Goal: Communication & Community: Answer question/provide support

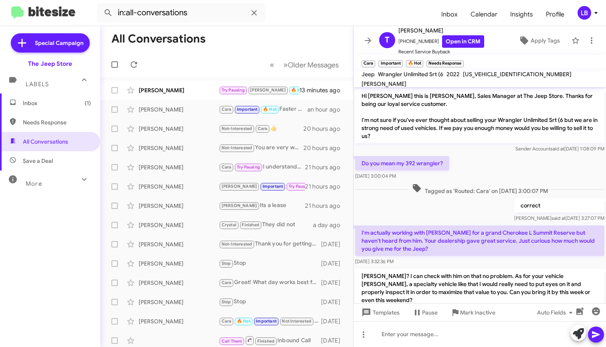
scroll to position [203, 0]
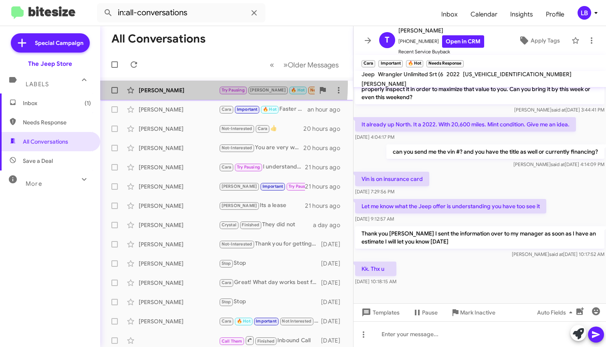
click at [165, 84] on div "[PERSON_NAME] Try Pausing [PERSON_NAME] 🔥 Hot Needs Response Before 12 13 minut…" at bounding box center [227, 90] width 240 height 16
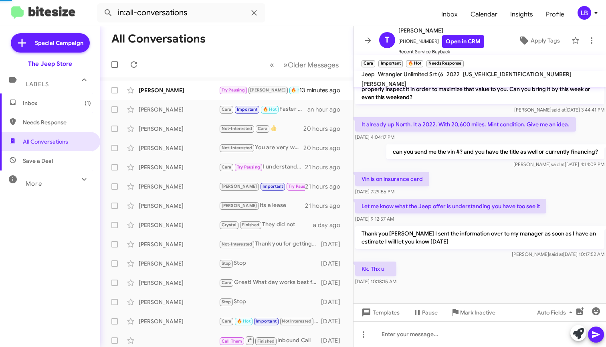
scroll to position [153, 0]
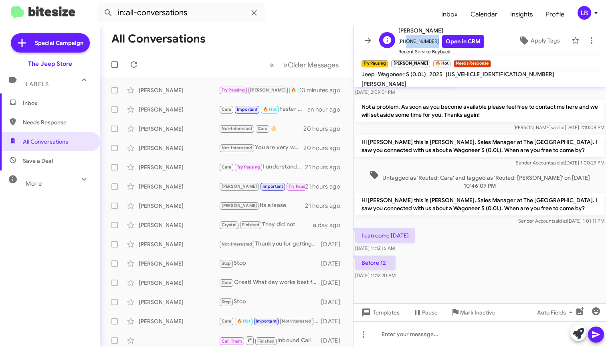
drag, startPoint x: 429, startPoint y: 43, endPoint x: 406, endPoint y: 42, distance: 22.9
click at [403, 46] on span "[PHONE_NUMBER] Open in CRM" at bounding box center [441, 41] width 86 height 12
copy span "9176453071"
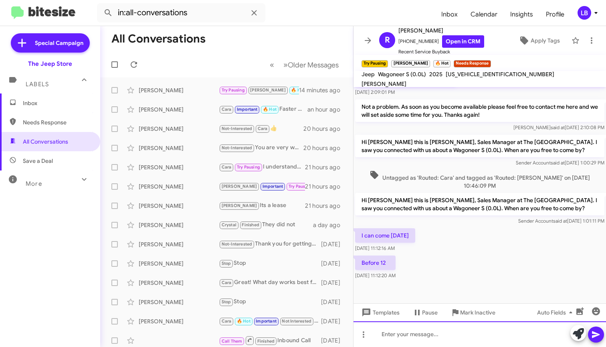
click at [431, 332] on div at bounding box center [479, 334] width 252 height 26
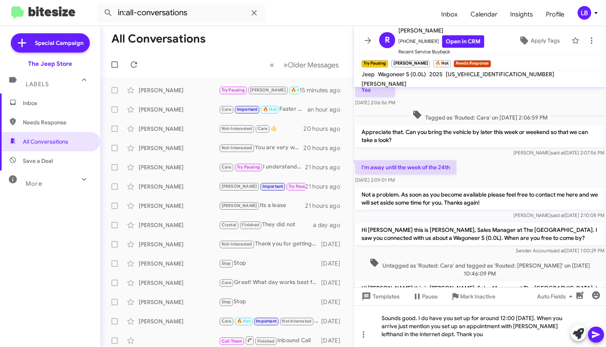
scroll to position [169, 0]
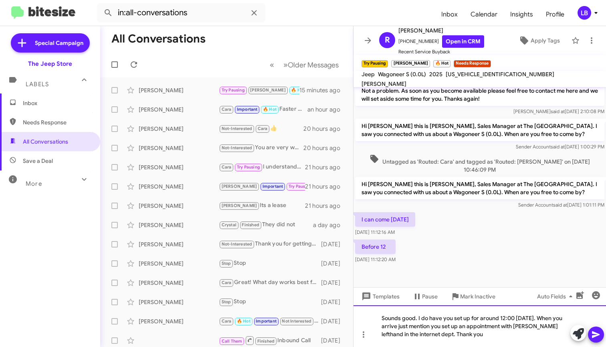
click at [479, 339] on div "Sounds good. I do have you set up for around 12:00 [DATE]. When you arrive just…" at bounding box center [479, 326] width 252 height 42
click at [595, 336] on icon at bounding box center [596, 334] width 8 height 7
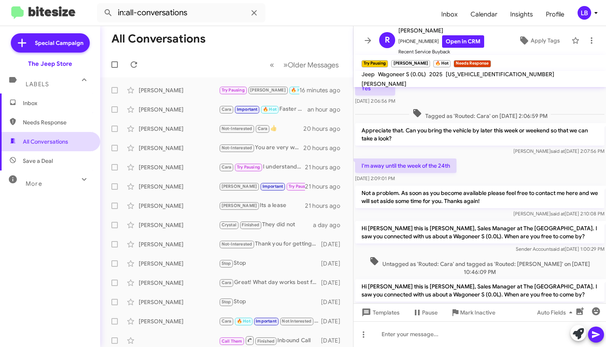
scroll to position [190, 0]
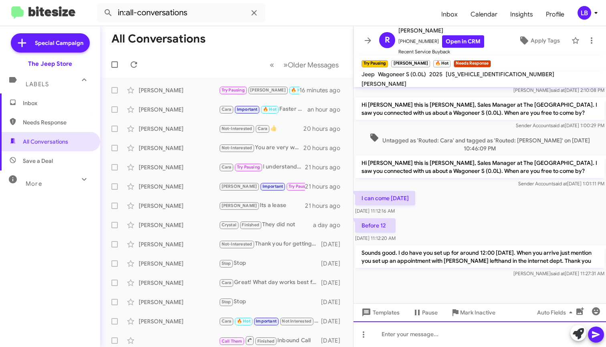
click at [439, 336] on div at bounding box center [479, 334] width 252 height 26
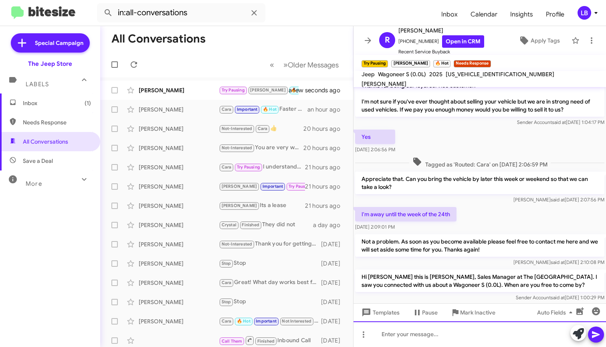
scroll to position [20, 0]
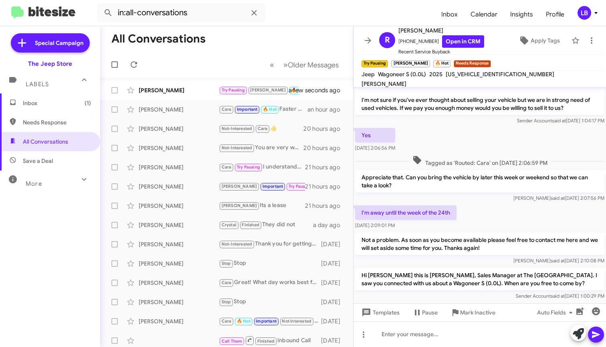
drag, startPoint x: 242, startPoint y: 56, endPoint x: 238, endPoint y: 62, distance: 7.0
click at [242, 56] on mat-toolbar-row "« Previous » Next Older Messages" at bounding box center [226, 65] width 253 height 26
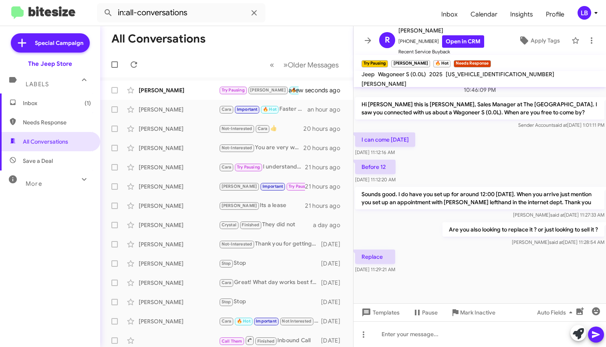
click at [484, 162] on div "Before 12 [DATE] 11:12:20 AM" at bounding box center [479, 171] width 252 height 27
click at [481, 270] on div "Replace [DATE] 11:29:21 AM" at bounding box center [479, 261] width 252 height 27
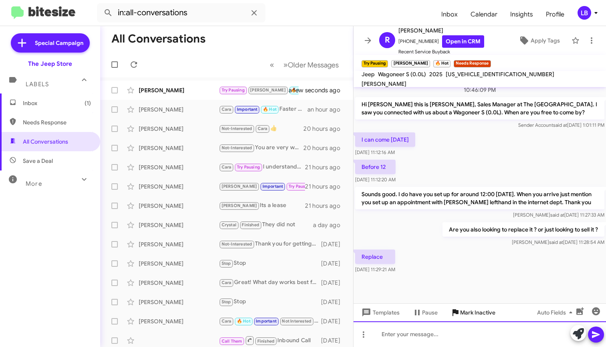
drag, startPoint x: 451, startPoint y: 339, endPoint x: 465, endPoint y: 308, distance: 33.9
click at [450, 339] on div at bounding box center [479, 334] width 252 height 26
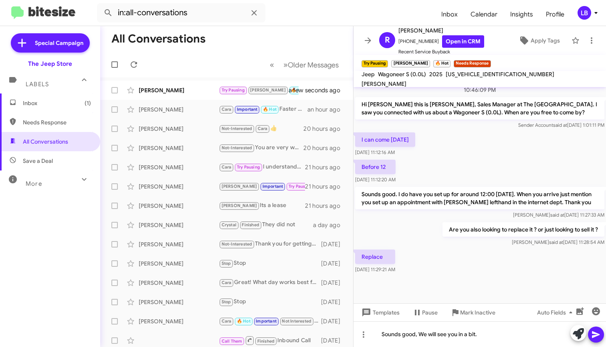
click at [593, 337] on icon at bounding box center [596, 334] width 8 height 7
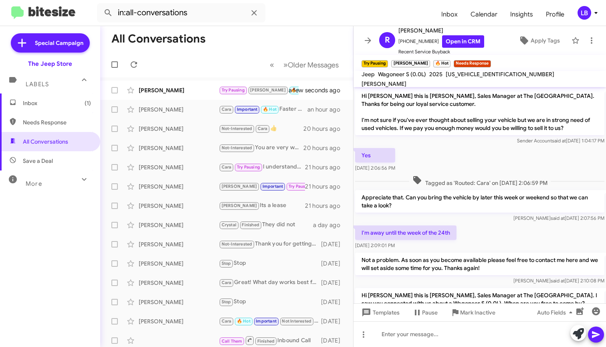
scroll to position [278, 0]
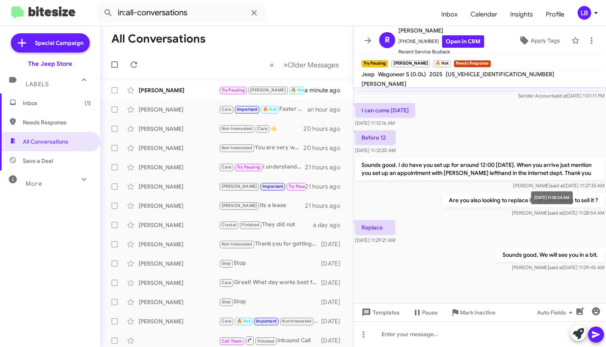
click at [531, 208] on mat-tooltip-component "[DATE] 11:28:54 AM" at bounding box center [551, 197] width 53 height 24
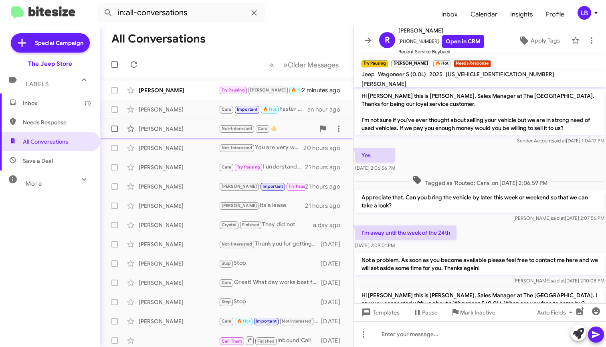
scroll to position [15, 0]
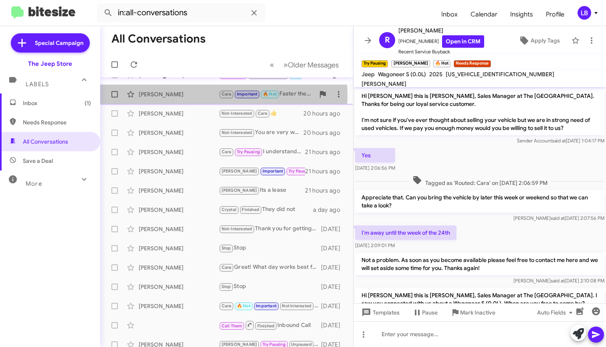
click at [210, 95] on div "[PERSON_NAME]" at bounding box center [179, 94] width 80 height 8
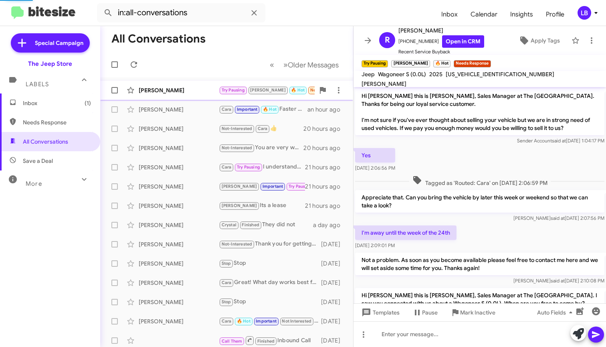
scroll to position [240, 0]
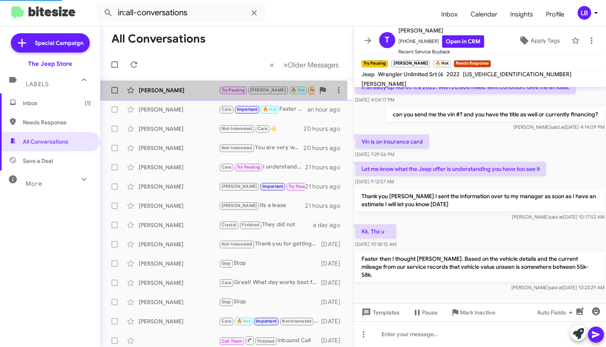
click at [182, 88] on div "[PERSON_NAME]" at bounding box center [179, 90] width 80 height 8
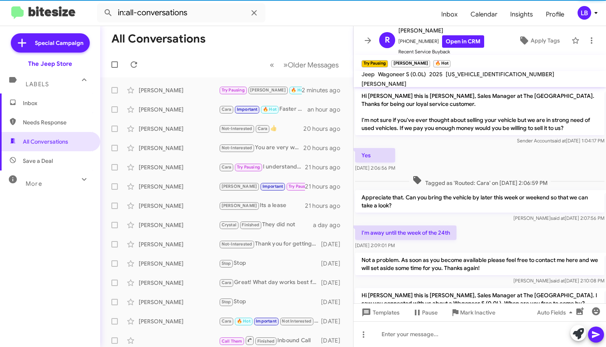
scroll to position [278, 0]
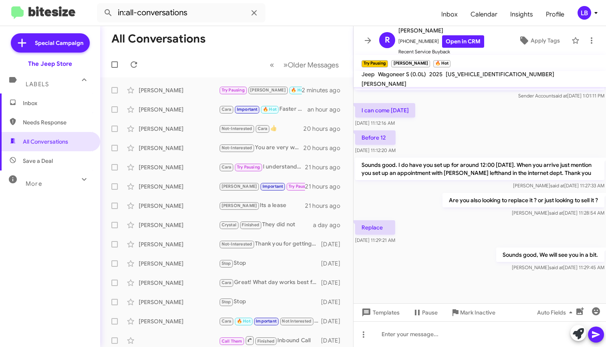
click at [515, 150] on div "Before 12 [DATE] 11:12:20 AM" at bounding box center [479, 142] width 252 height 27
click at [253, 44] on mat-toolbar-row "All Conversations" at bounding box center [226, 39] width 253 height 26
click at [483, 125] on div "I can come [DATE] [DATE] 11:12:16 AM" at bounding box center [479, 114] width 252 height 27
click at [482, 145] on div "Before 12 [DATE] 11:12:20 AM" at bounding box center [479, 142] width 252 height 27
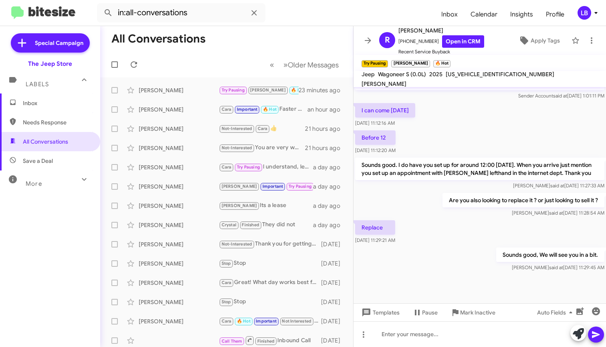
click at [481, 132] on div "Before 12 [DATE] 11:12:20 AM" at bounding box center [479, 142] width 252 height 27
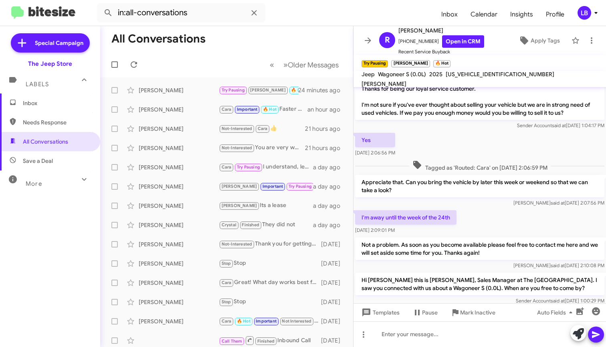
scroll to position [0, 0]
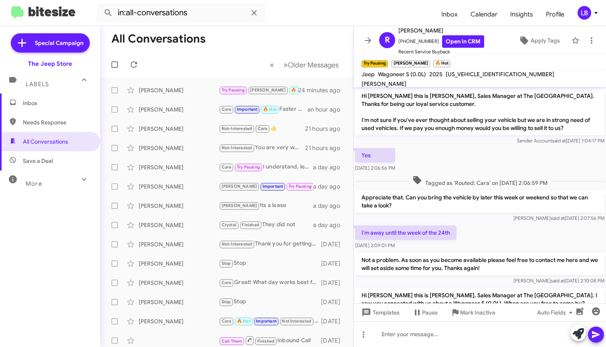
click at [427, 154] on div "Yes [DATE] 2:06:56 PM" at bounding box center [479, 159] width 252 height 27
click at [221, 57] on mat-toolbar-row "« Previous » Next Older Messages" at bounding box center [226, 65] width 253 height 26
click at [235, 54] on mat-toolbar-row "« Previous » Next Older Messages" at bounding box center [226, 65] width 253 height 26
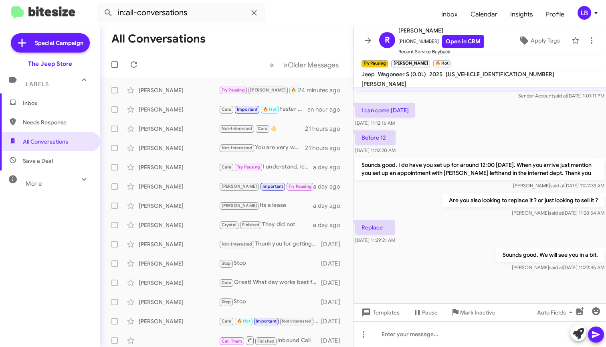
click at [456, 131] on div "Before 12 [DATE] 11:12:20 AM" at bounding box center [479, 142] width 252 height 27
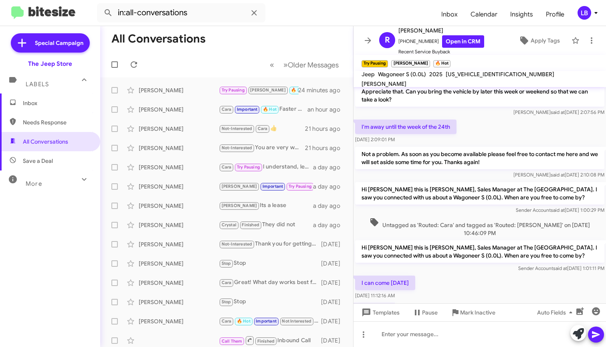
scroll to position [0, 0]
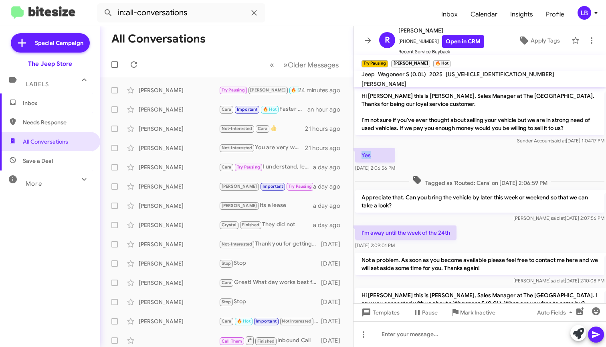
click at [478, 152] on div "Yes [DATE] 2:06:56 PM" at bounding box center [479, 159] width 252 height 27
click at [466, 171] on div "Yes [DATE] 2:06:56 PM" at bounding box center [479, 159] width 252 height 27
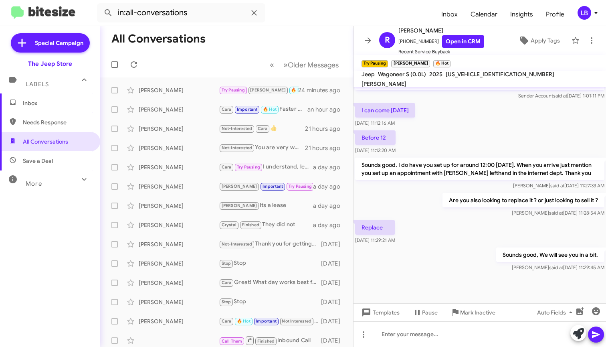
click at [472, 127] on div "I can come [DATE] [DATE] 11:12:16 AM" at bounding box center [479, 114] width 252 height 27
click at [243, 58] on mat-toolbar-row "« Previous » Next Older Messages" at bounding box center [226, 65] width 253 height 26
click at [257, 48] on mat-toolbar-row "All Conversations" at bounding box center [226, 39] width 253 height 26
click at [174, 85] on div "[PERSON_NAME] [PERSON_NAME] Important 🔥 Hot Thank you. a few seconds ago" at bounding box center [227, 90] width 240 height 16
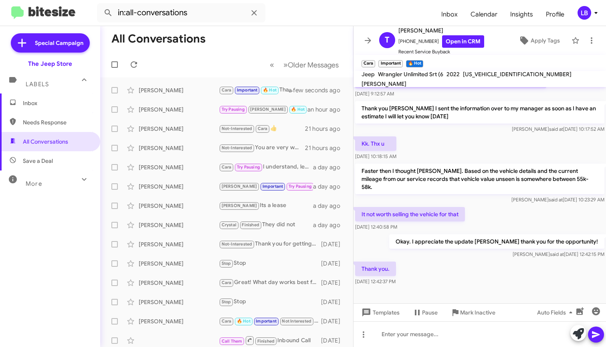
click at [496, 205] on div "It not worth selling the vehicle for that [DATE] 12:40:58 PM" at bounding box center [479, 218] width 252 height 27
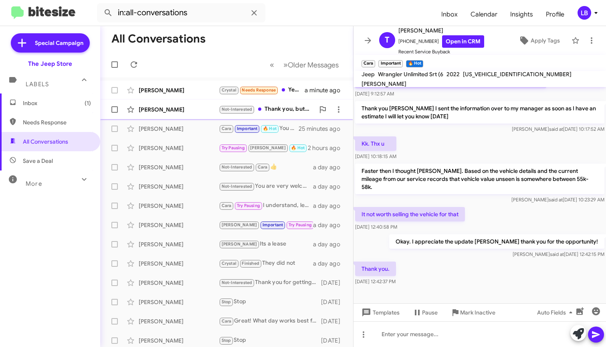
click at [178, 107] on div "[PERSON_NAME]" at bounding box center [179, 109] width 80 height 8
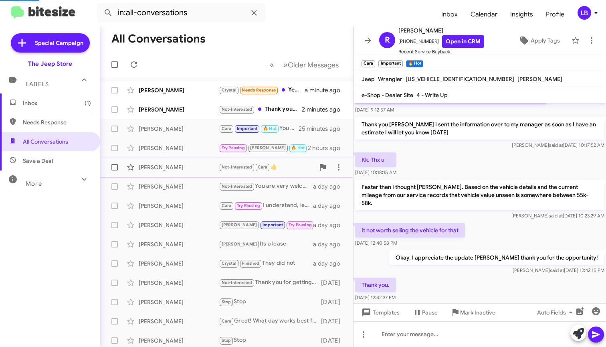
scroll to position [89, 0]
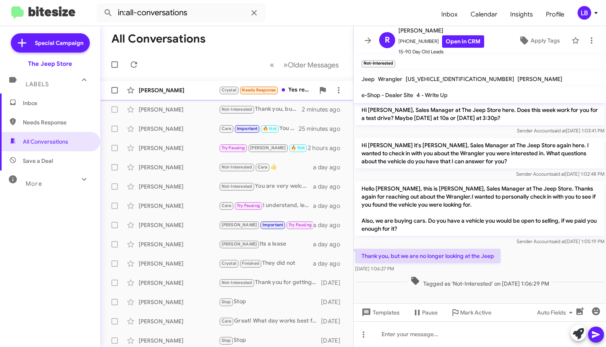
click at [168, 85] on div "[PERSON_NAME] [PERSON_NAME] Needs Response Yes really want to get the wrangler …" at bounding box center [227, 90] width 240 height 16
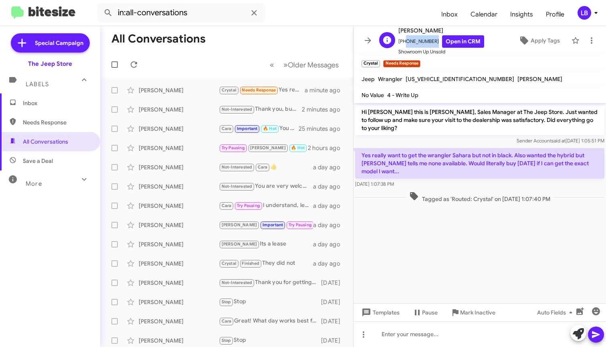
drag, startPoint x: 430, startPoint y: 42, endPoint x: 403, endPoint y: 47, distance: 26.9
click at [403, 47] on span "[PHONE_NUMBER] Open in CRM" at bounding box center [441, 41] width 86 height 12
copy span "2015225497"
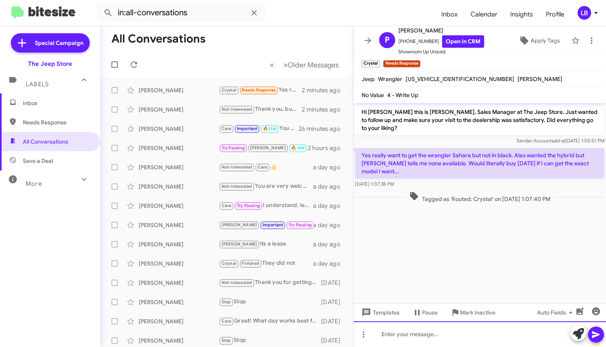
click at [429, 326] on div at bounding box center [479, 334] width 252 height 26
click at [443, 335] on div at bounding box center [479, 334] width 252 height 26
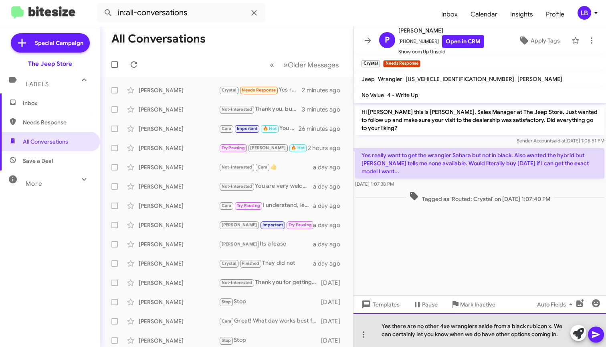
click at [604, 335] on div "Yes there are no other 4xe wranglers aside from a black rubicon x. We can certa…" at bounding box center [479, 330] width 252 height 34
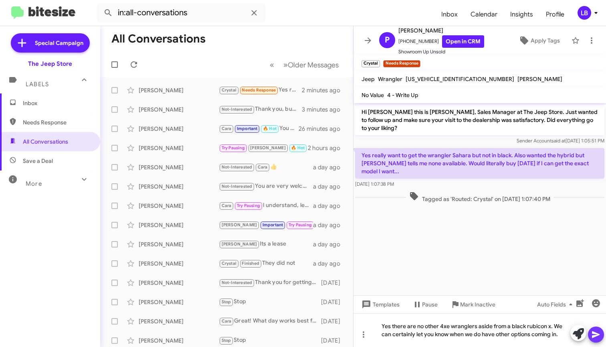
click at [599, 337] on icon at bounding box center [596, 334] width 10 height 10
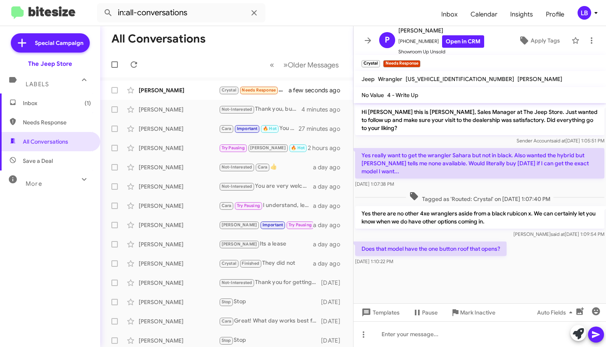
click at [448, 241] on p "Does that model have the one button roof that opens?" at bounding box center [430, 248] width 151 height 14
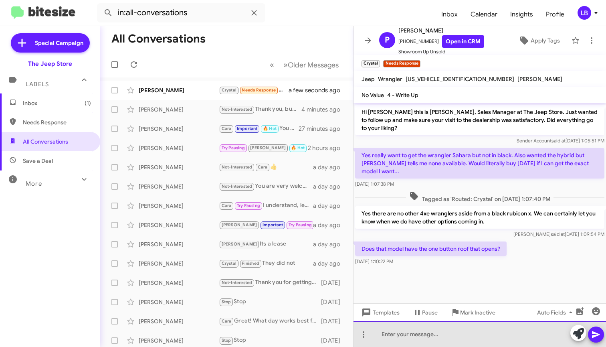
click at [414, 332] on div at bounding box center [479, 334] width 252 height 26
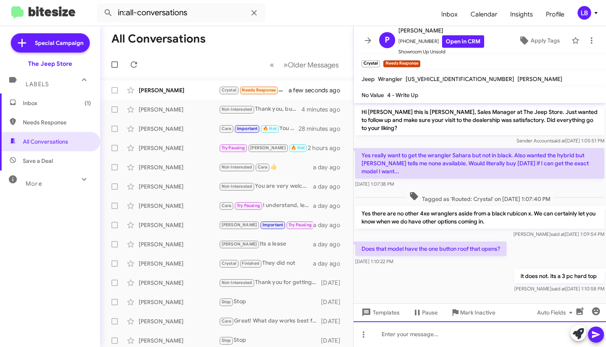
click at [491, 333] on div at bounding box center [479, 334] width 252 height 26
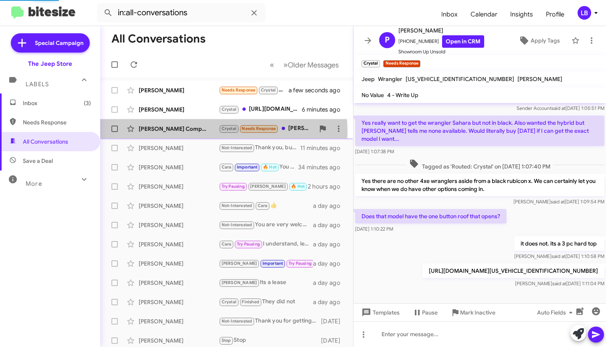
click at [181, 113] on mat-action-list "[PERSON_NAME] Needs Response [PERSON_NAME] Couldn't have asked for a better exp…" at bounding box center [226, 271] width 253 height 388
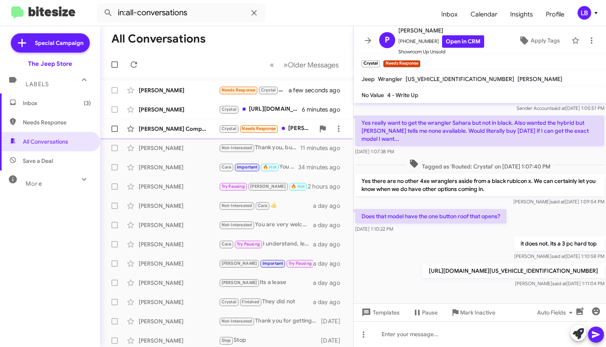
click at [195, 125] on div "[PERSON_NAME] Company" at bounding box center [179, 129] width 80 height 8
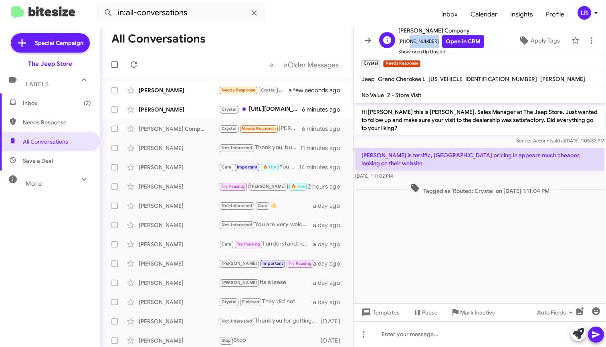
drag, startPoint x: 430, startPoint y: 40, endPoint x: 405, endPoint y: 46, distance: 25.9
click at [405, 46] on span "[PHONE_NUMBER] Open in CRM" at bounding box center [441, 41] width 86 height 12
click at [404, 46] on span "[PHONE_NUMBER] Open in CRM" at bounding box center [441, 41] width 86 height 12
drag, startPoint x: 428, startPoint y: 40, endPoint x: 403, endPoint y: 47, distance: 26.1
click at [403, 47] on div "[PERSON_NAME] Company [PHONE_NUMBER] Open in CRM Showroom Up Unsold" at bounding box center [441, 41] width 86 height 30
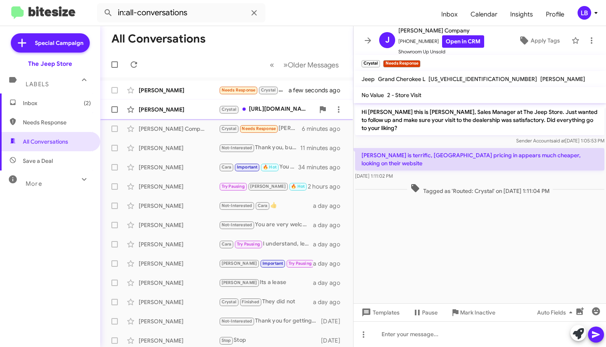
click at [196, 113] on div "[PERSON_NAME]" at bounding box center [179, 109] width 80 height 8
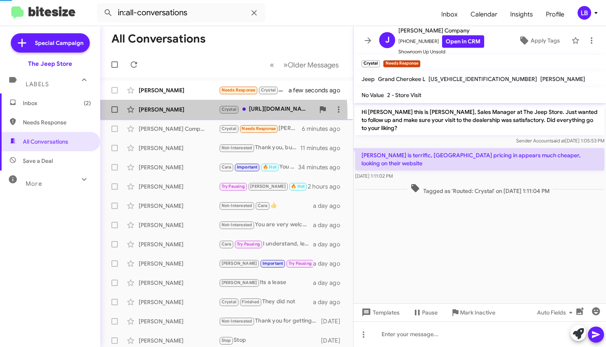
scroll to position [32, 0]
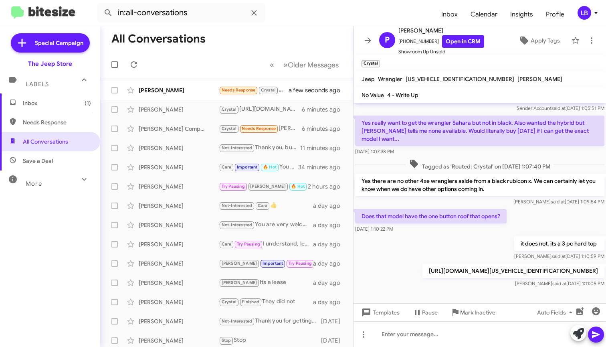
click at [175, 65] on mat-toolbar-row "« Previous » Next Older Messages" at bounding box center [226, 65] width 253 height 26
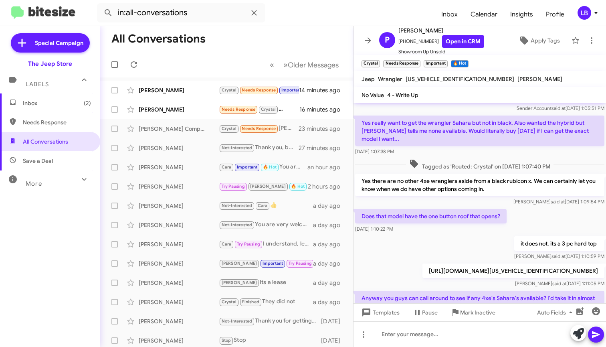
scroll to position [70, 0]
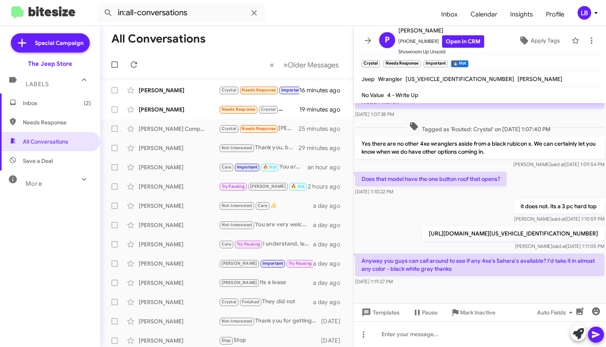
click at [444, 197] on div "it does not. its a 3 pc hard top [PERSON_NAME] said at [DATE] 1:10:59 PM" at bounding box center [479, 210] width 252 height 27
click at [413, 160] on div "[PERSON_NAME] said at [DATE] 1:09:54 PM" at bounding box center [479, 164] width 249 height 8
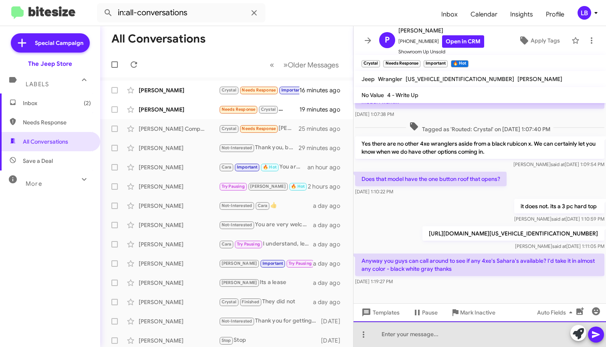
click at [448, 331] on div at bounding box center [479, 334] width 252 height 26
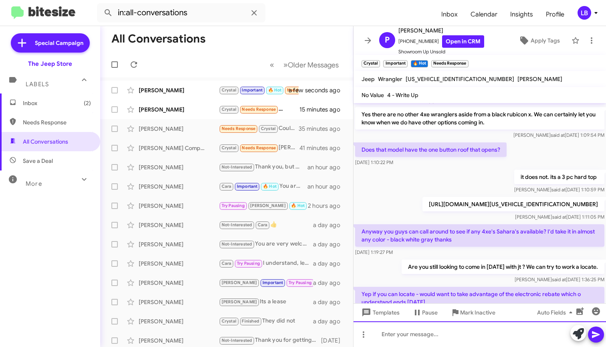
scroll to position [165, 0]
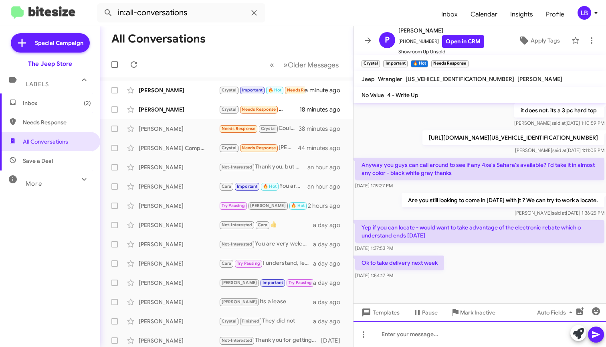
click at [456, 335] on div at bounding box center [479, 334] width 252 height 26
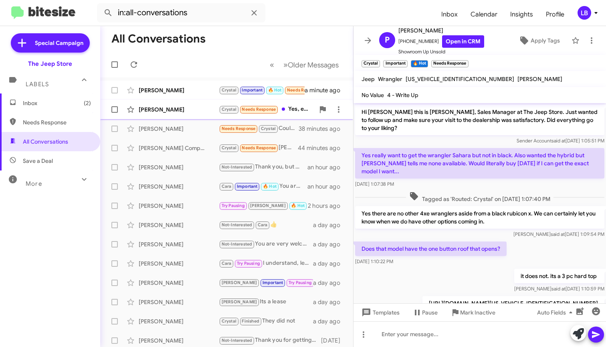
click at [189, 109] on div "[PERSON_NAME]" at bounding box center [179, 109] width 80 height 8
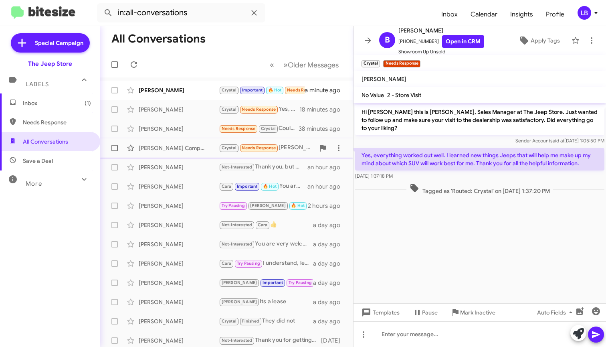
click at [182, 144] on div "[PERSON_NAME] Company" at bounding box center [179, 148] width 80 height 8
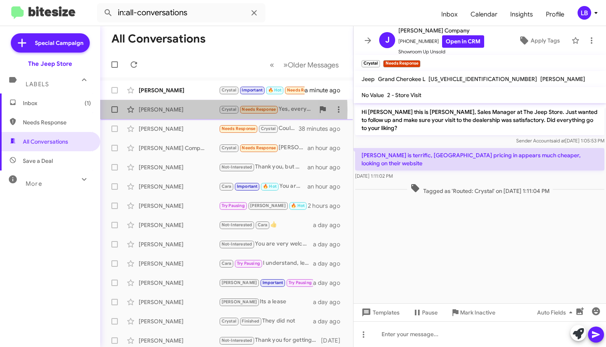
click at [180, 110] on div "[PERSON_NAME]" at bounding box center [179, 109] width 80 height 8
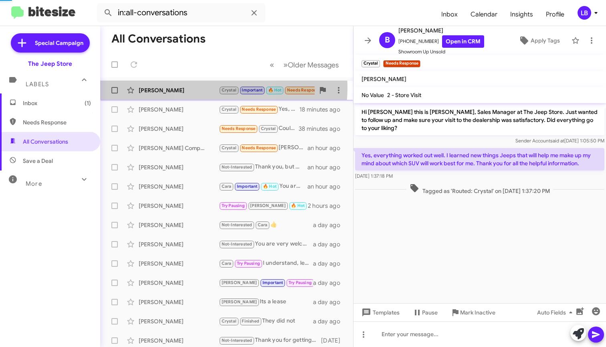
click at [210, 88] on div "[PERSON_NAME]" at bounding box center [179, 90] width 80 height 8
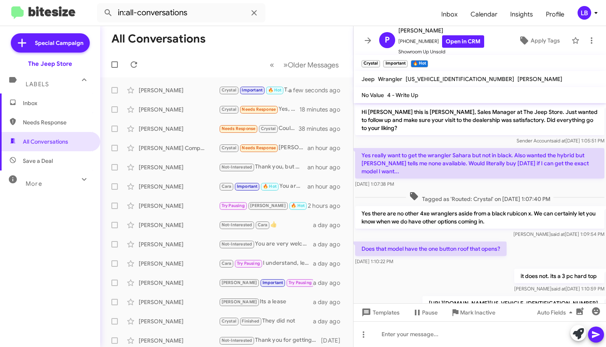
scroll to position [224, 0]
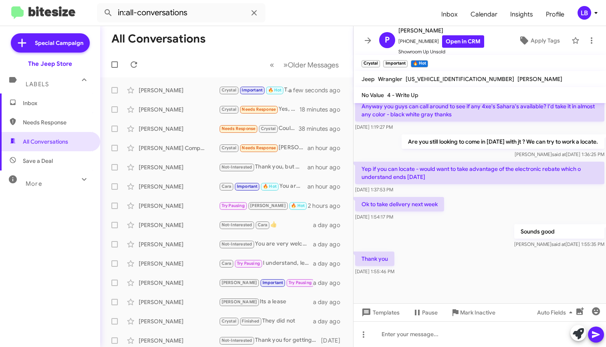
click at [472, 159] on div "Are you still looking to come in [DATE] with jt ? We can try to work a locate. …" at bounding box center [479, 146] width 252 height 27
click at [483, 129] on div "[DATE] 1:19:27 PM" at bounding box center [479, 127] width 249 height 8
click at [181, 108] on div "[PERSON_NAME]" at bounding box center [179, 109] width 80 height 8
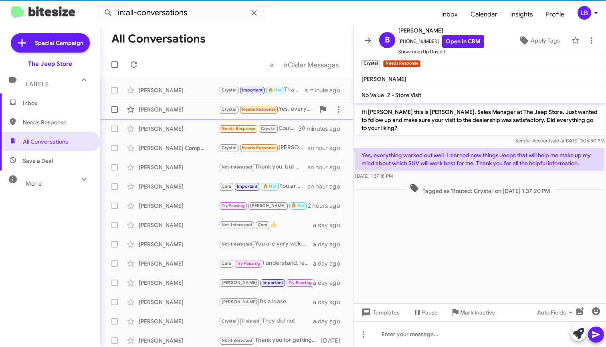
scroll to position [2, 0]
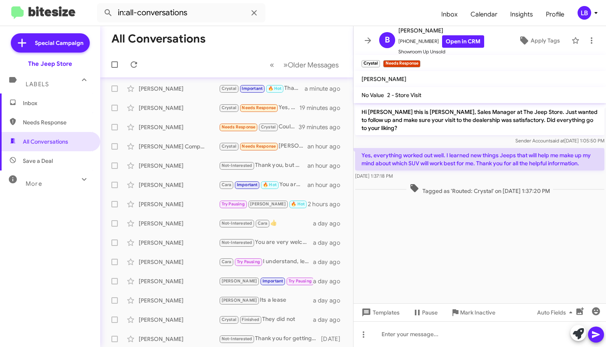
click at [477, 132] on p "Hi [PERSON_NAME] this is [PERSON_NAME], Sales Manager at The Jeep Store. Just w…" at bounding box center [479, 120] width 249 height 30
click at [462, 173] on div "[DATE] 1:37:18 PM" at bounding box center [479, 176] width 249 height 8
drag, startPoint x: 431, startPoint y: 41, endPoint x: 403, endPoint y: 48, distance: 29.0
click at [403, 48] on div "[PERSON_NAME] [PHONE_NUMBER] Open in CRM Showroom Up Unsold" at bounding box center [441, 41] width 86 height 30
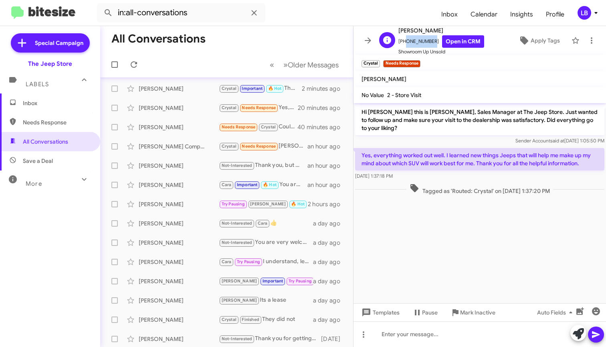
drag, startPoint x: 429, startPoint y: 40, endPoint x: 403, endPoint y: 44, distance: 26.3
click at [403, 44] on span "[PHONE_NUMBER] Open in CRM" at bounding box center [441, 41] width 86 height 12
copy span "3525022235"
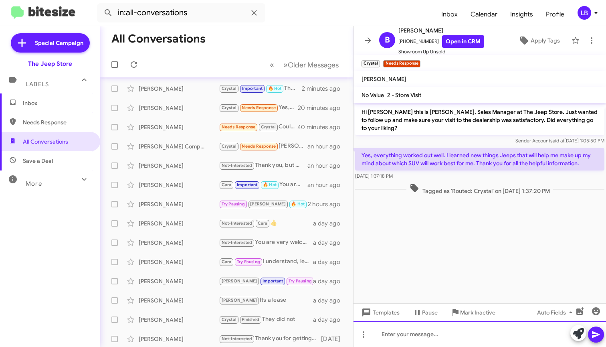
click at [427, 332] on div at bounding box center [479, 334] width 252 height 26
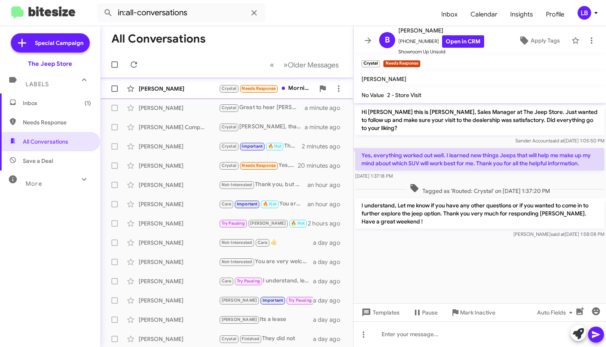
click at [166, 83] on div "[PERSON_NAME] [PERSON_NAME] Needs Response Morning. So it turns out we're willi…" at bounding box center [227, 89] width 240 height 16
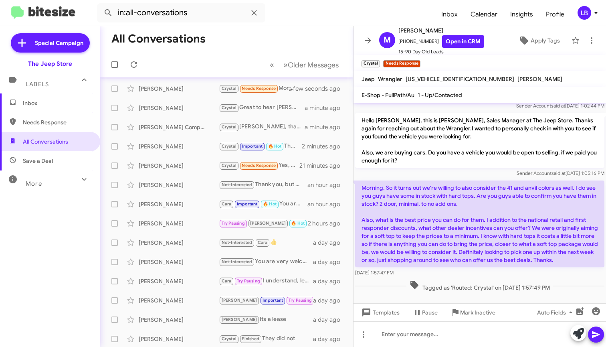
scroll to position [78, 0]
drag, startPoint x: 431, startPoint y: 39, endPoint x: 404, endPoint y: 46, distance: 27.8
click at [404, 46] on span "[PHONE_NUMBER] Open in CRM" at bounding box center [441, 41] width 86 height 12
copy span "6462493475"
click at [469, 169] on div "Sender Account said at [DATE] 1:05:16 PM" at bounding box center [479, 173] width 249 height 8
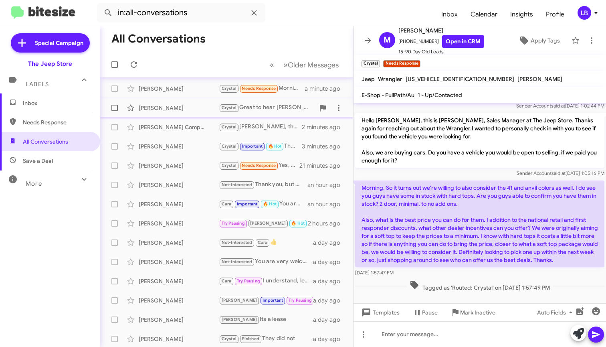
scroll to position [0, 0]
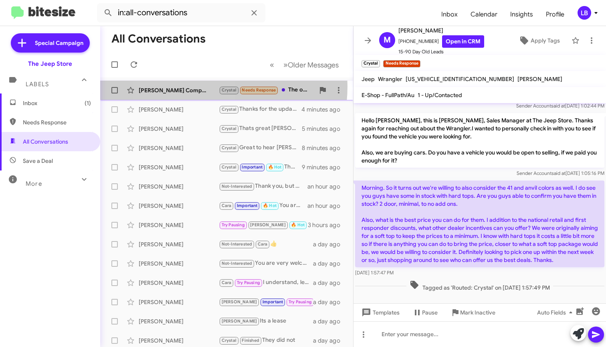
click at [189, 86] on div "[PERSON_NAME] Company" at bounding box center [179, 90] width 80 height 8
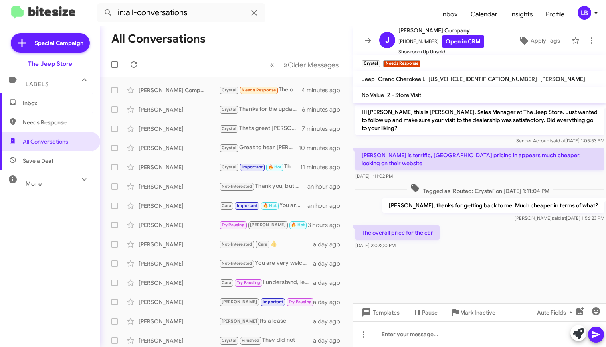
click at [281, 20] on form "in:all-conversations" at bounding box center [266, 12] width 338 height 19
click at [278, 40] on mat-toolbar-row "All Conversations" at bounding box center [226, 39] width 253 height 26
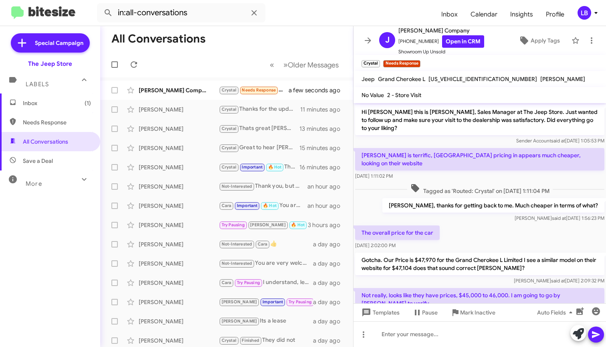
scroll to position [24, 0]
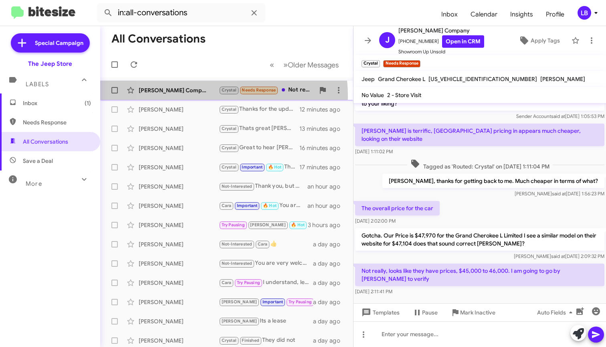
click at [191, 96] on div "[PERSON_NAME] Company Crystal Needs Response Not really, looks like they have p…" at bounding box center [227, 90] width 240 height 16
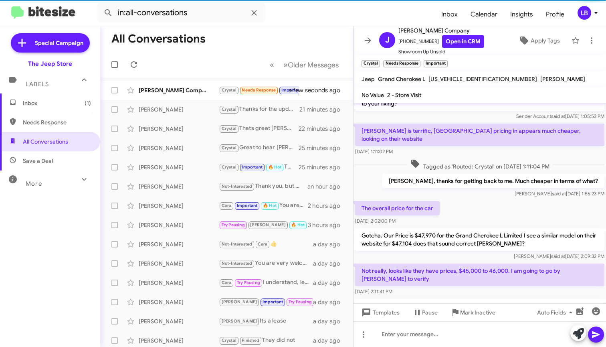
scroll to position [131, 0]
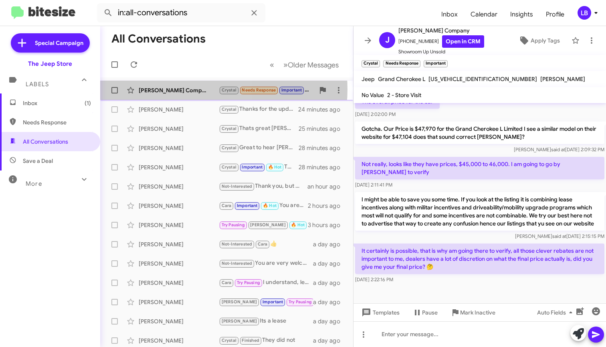
click at [198, 89] on div "[PERSON_NAME] Company" at bounding box center [179, 90] width 80 height 8
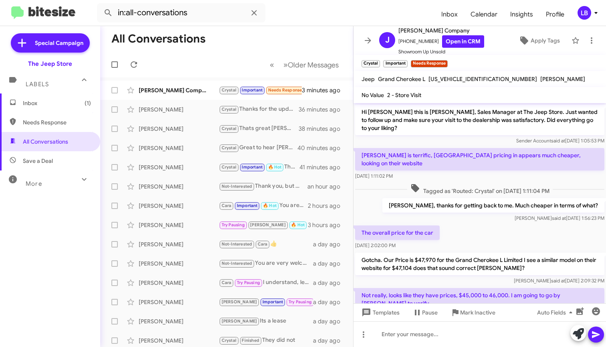
scroll to position [230, 0]
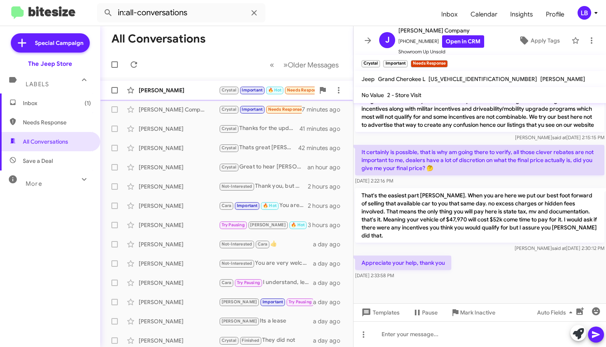
click at [171, 85] on div "[PERSON_NAME] [PERSON_NAME] Important 🔥 Hot Needs Response [PERSON_NAME] - chan…" at bounding box center [227, 90] width 240 height 16
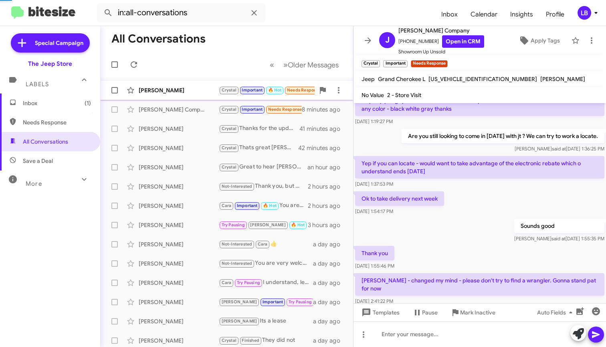
scroll to position [261, 0]
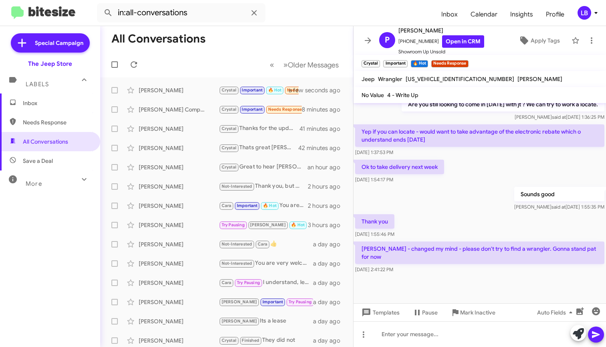
click at [437, 203] on div "Sounds good [PERSON_NAME] said at [DATE] 1:55:35 PM" at bounding box center [479, 198] width 252 height 27
click at [172, 63] on mat-toolbar-row "« Previous » Next Older Messages" at bounding box center [226, 65] width 253 height 26
click at [483, 172] on div "Ok to take delivery next week [DATE] 1:54:17 PM" at bounding box center [479, 171] width 252 height 27
click at [503, 250] on p "[PERSON_NAME] - changed my mind - please don't try to find a wrangler. Gonna st…" at bounding box center [479, 252] width 249 height 22
click at [539, 238] on div "Thank you [DATE] 1:55:46 PM" at bounding box center [479, 225] width 252 height 27
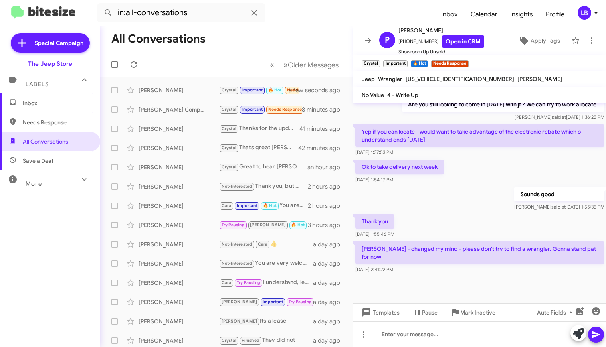
click at [547, 249] on p "[PERSON_NAME] - changed my mind - please don't try to find a wrangler. Gonna st…" at bounding box center [479, 252] width 249 height 22
click at [426, 206] on div "Sounds good [PERSON_NAME] said at [DATE] 1:55:35 PM" at bounding box center [479, 198] width 252 height 27
click at [290, 23] on mat-toolbar "in:all-conversations Inbox Calendar Insights Profile LB" at bounding box center [303, 13] width 606 height 26
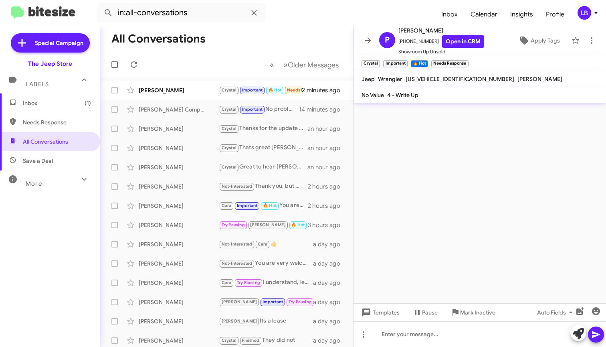
scroll to position [0, 0]
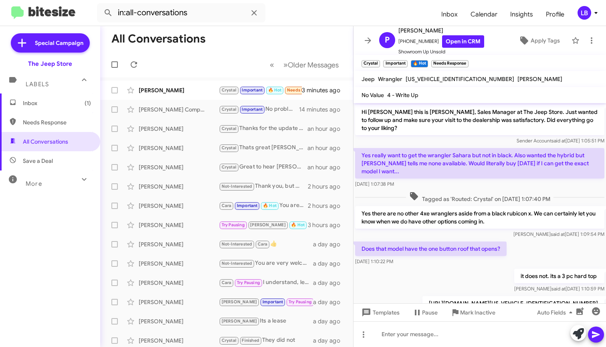
click at [343, 14] on form "in:all-conversations" at bounding box center [266, 12] width 338 height 19
click at [181, 65] on mat-toolbar-row "« Previous » Next Older Messages" at bounding box center [226, 65] width 253 height 26
click at [327, 46] on mat-toolbar-row "All Conversations" at bounding box center [226, 39] width 253 height 26
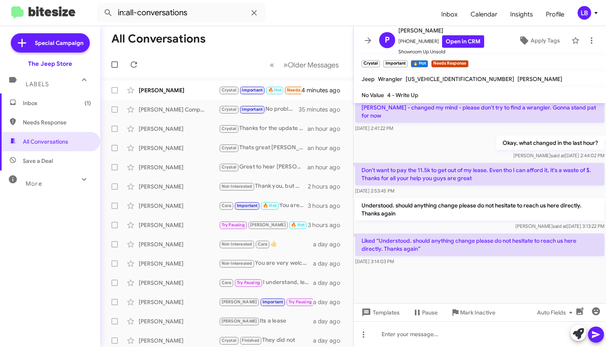
click at [284, 41] on mat-toolbar-row "All Conversations" at bounding box center [226, 39] width 253 height 26
click at [294, 12] on form "in:all-conversations" at bounding box center [266, 12] width 338 height 19
click at [461, 145] on div "Okay, what changed in the last hour? [PERSON_NAME] said at [DATE] 2:44:02 PM" at bounding box center [479, 147] width 252 height 27
click at [480, 137] on div "Okay, what changed in the last hour? [PERSON_NAME] said at [DATE] 2:44:02 PM" at bounding box center [479, 147] width 252 height 27
click at [147, 12] on input "in:all-conversations" at bounding box center [181, 12] width 168 height 19
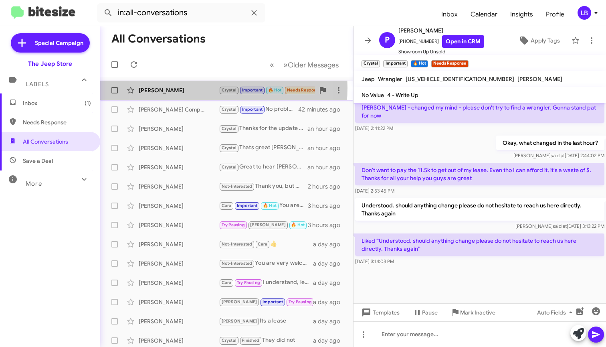
click at [187, 88] on div "[PERSON_NAME]" at bounding box center [179, 90] width 80 height 8
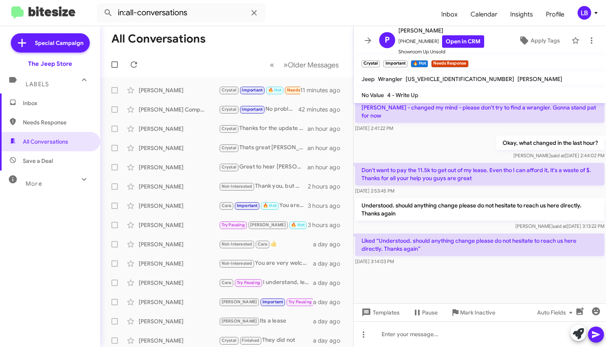
click at [468, 141] on div "Okay, what changed in the last hour? [PERSON_NAME] said at [DATE] 2:44:02 PM" at bounding box center [479, 147] width 252 height 27
click at [254, 1] on mat-toolbar "in:all-conversations Inbox Calendar Insights Profile LB" at bounding box center [303, 13] width 606 height 26
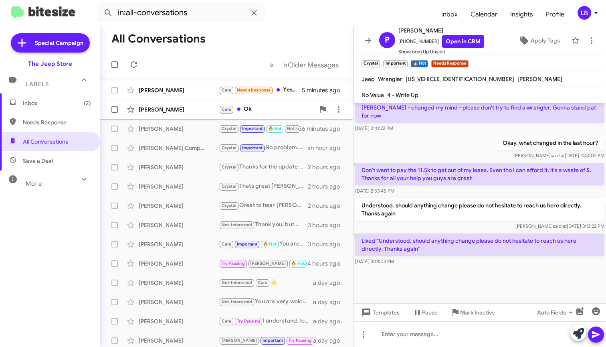
click at [257, 109] on div "[PERSON_NAME]" at bounding box center [267, 109] width 96 height 9
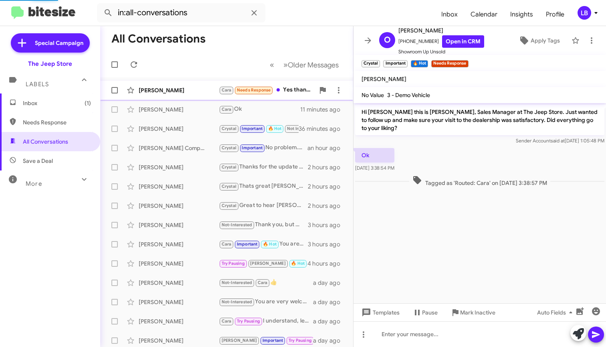
click at [180, 86] on div "[PERSON_NAME]" at bounding box center [179, 90] width 80 height 8
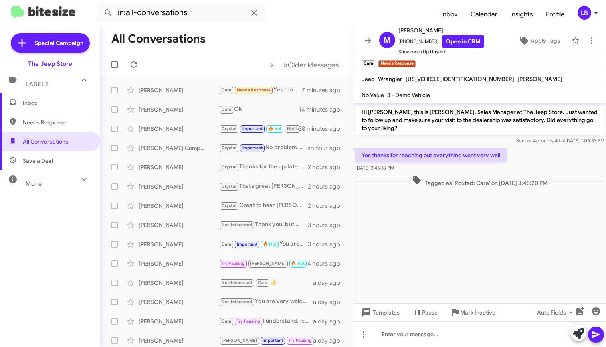
click at [488, 142] on div "Sender Account said at [DATE] 1:05:53 PM" at bounding box center [479, 141] width 249 height 8
click at [280, 46] on mat-toolbar-row "All Conversations" at bounding box center [226, 39] width 253 height 26
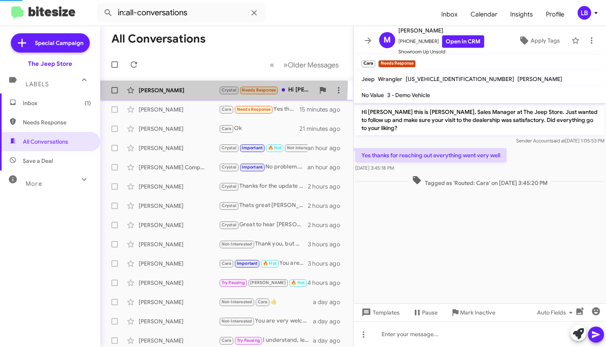
click at [162, 83] on div "[PERSON_NAME] [PERSON_NAME] Needs Response Hi [PERSON_NAME] , not sure to be Ho…" at bounding box center [227, 90] width 240 height 16
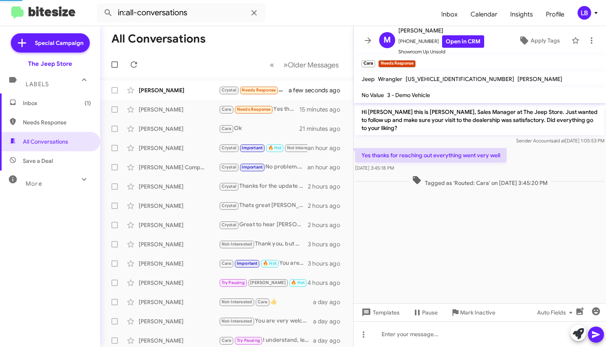
scroll to position [119, 0]
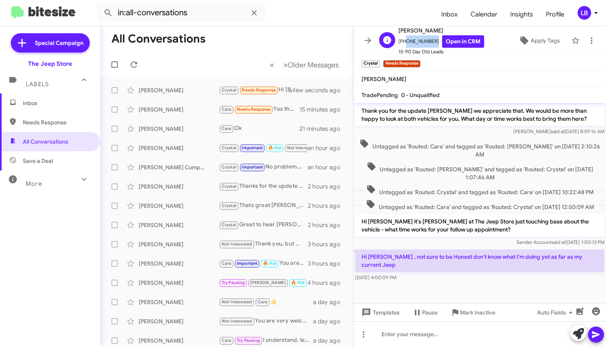
drag, startPoint x: 430, startPoint y: 41, endPoint x: 406, endPoint y: 42, distance: 24.1
click at [403, 43] on span "[PHONE_NUMBER] Open in CRM" at bounding box center [441, 41] width 86 height 12
copy span "7328149900"
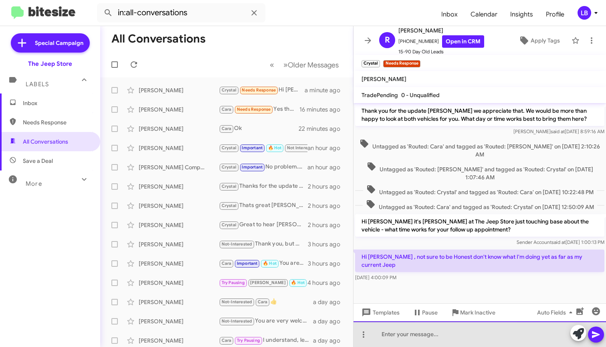
click at [460, 333] on div at bounding box center [479, 334] width 252 height 26
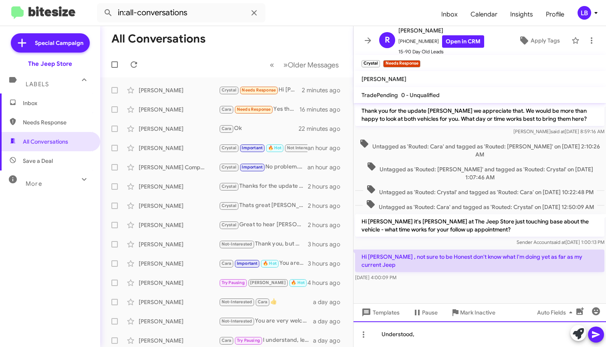
click at [427, 332] on div "Understood," at bounding box center [479, 334] width 252 height 26
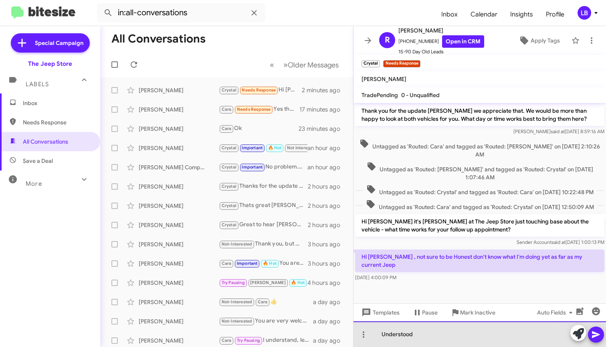
click at [428, 337] on div "Understood" at bounding box center [479, 334] width 252 height 26
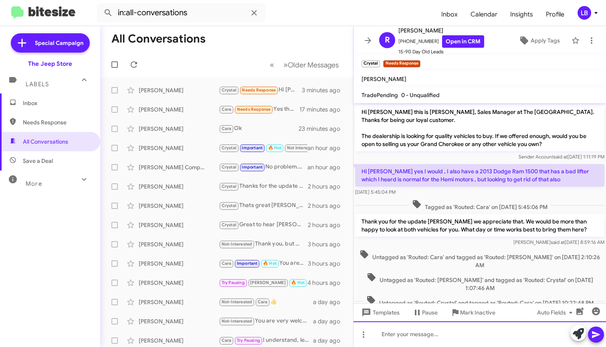
scroll to position [154, 0]
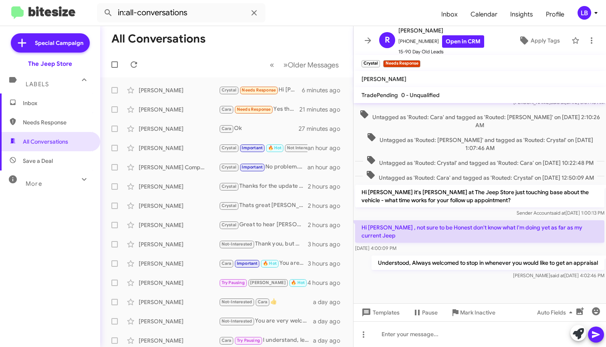
click at [495, 165] on div "Hi [PERSON_NAME] this is [PERSON_NAME], Sales Manager at The [GEOGRAPHIC_DATA].…" at bounding box center [479, 122] width 252 height 318
click at [485, 132] on span "Untagged as 'Routed: [PERSON_NAME]' and tagged as 'Routed: Crystal' on [DATE] 1…" at bounding box center [479, 142] width 249 height 20
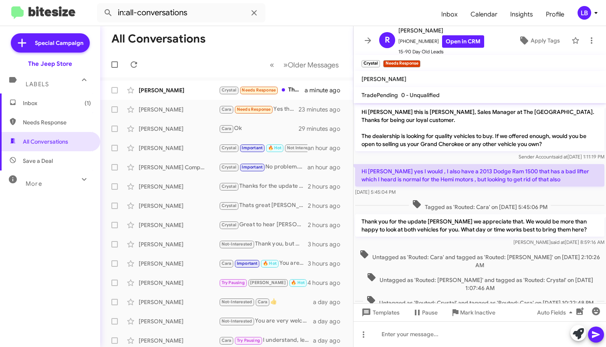
scroll to position [209, 0]
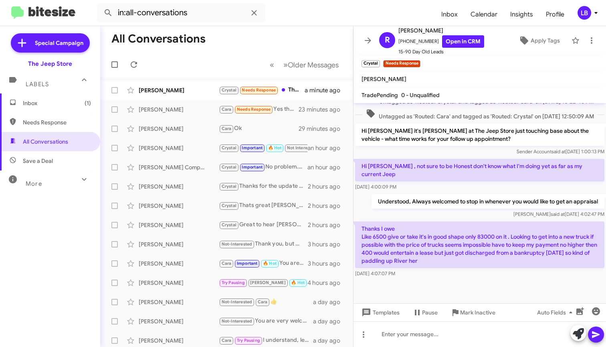
click at [512, 215] on div "[PERSON_NAME] said at [DATE] 4:02:47 PM" at bounding box center [487, 214] width 233 height 8
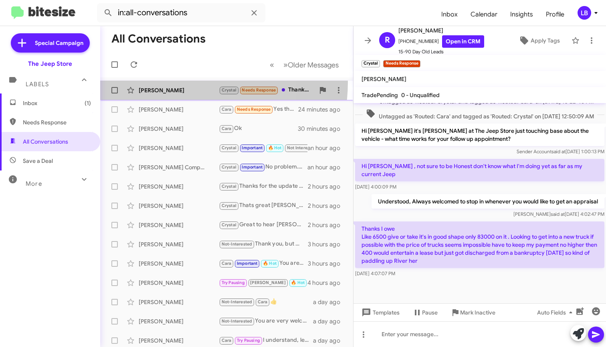
drag, startPoint x: 170, startPoint y: 82, endPoint x: 179, endPoint y: 91, distance: 12.8
click at [171, 83] on span "[PERSON_NAME] [PERSON_NAME] Needs Response Thanks I owe Like 6500 give or take …" at bounding box center [226, 90] width 253 height 19
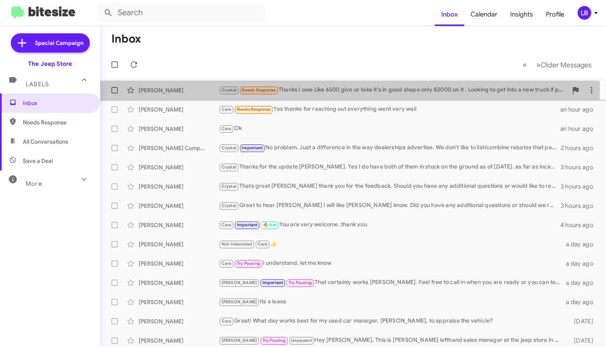
click at [321, 90] on div "Crystal Needs Response Thanks I owe Like 6500 give or take it's in good shape o…" at bounding box center [393, 89] width 349 height 9
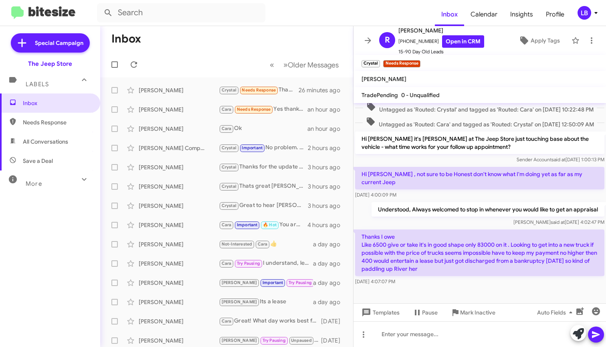
scroll to position [209, 0]
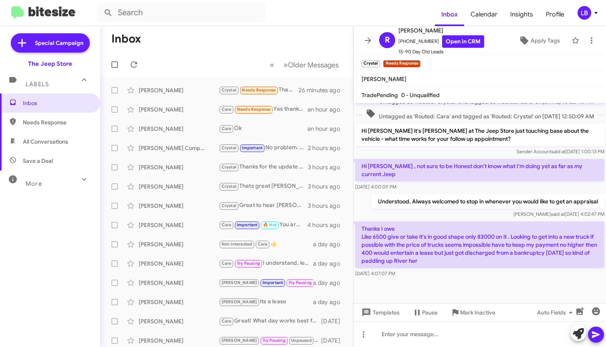
click at [467, 287] on div at bounding box center [479, 291] width 252 height 24
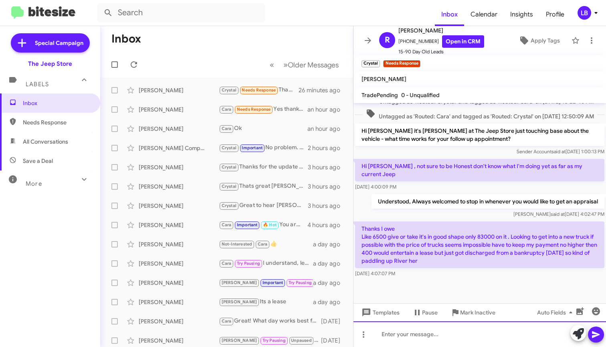
click at [453, 332] on div at bounding box center [479, 334] width 252 height 26
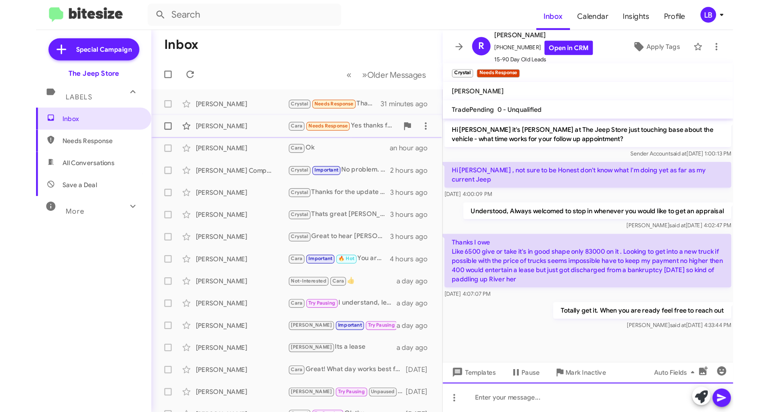
scroll to position [227, 0]
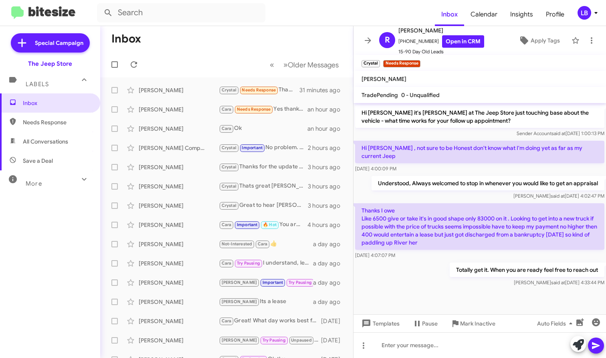
click at [456, 169] on div "[DATE] 4:00:09 PM" at bounding box center [479, 169] width 249 height 8
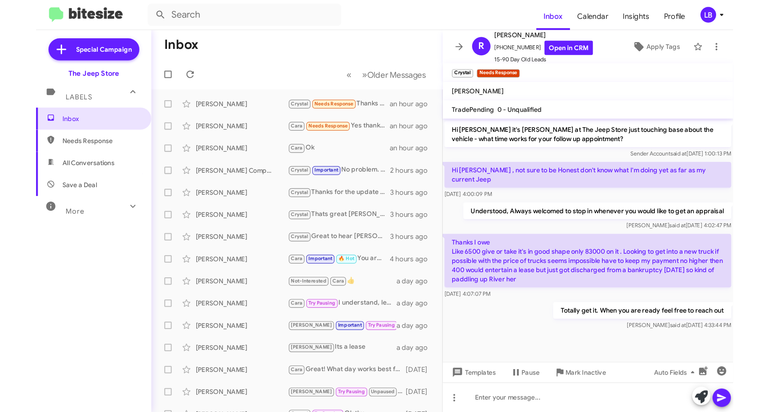
scroll to position [125, 0]
